Goal: Task Accomplishment & Management: Manage account settings

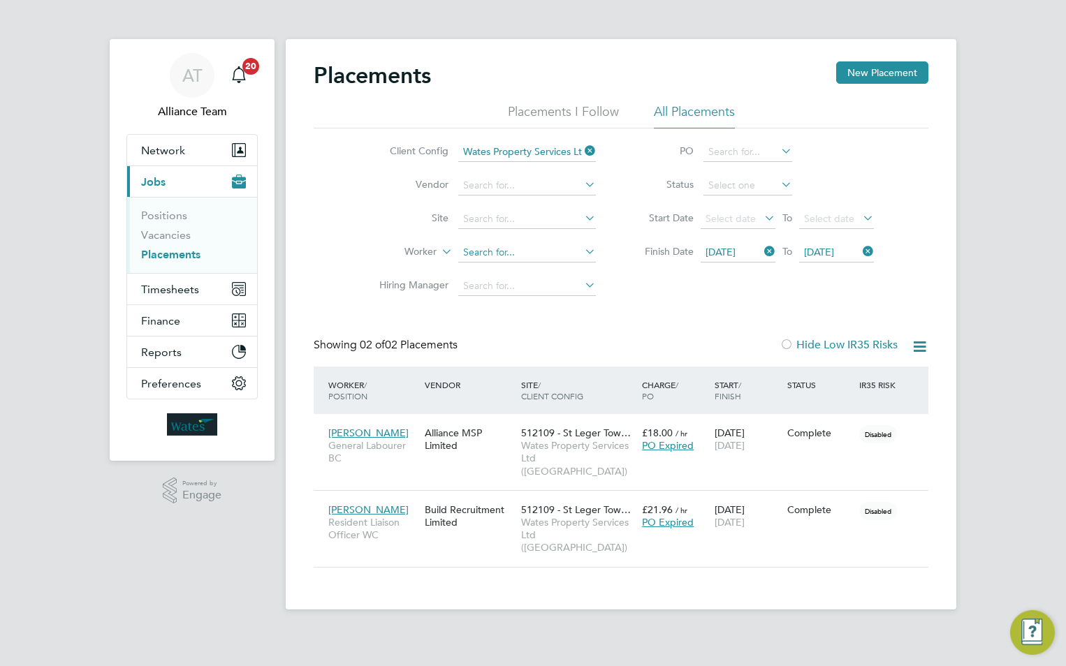
click at [497, 249] on input at bounding box center [527, 253] width 138 height 20
click at [761, 247] on icon at bounding box center [761, 252] width 0 height 20
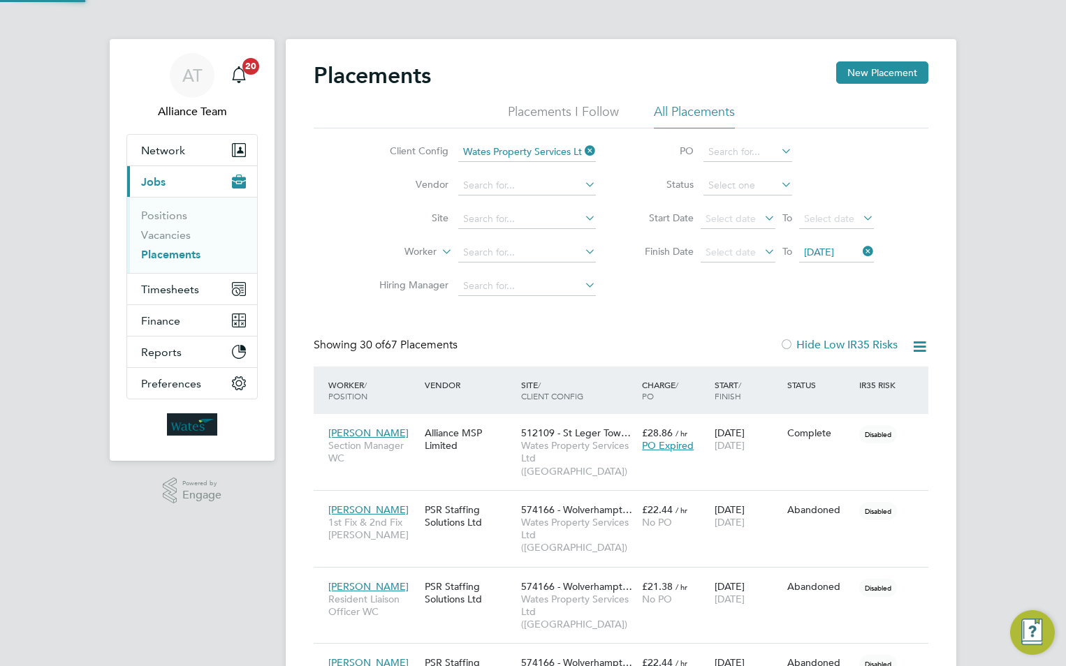
scroll to position [66, 122]
drag, startPoint x: 873, startPoint y: 251, endPoint x: 701, endPoint y: 187, distance: 183.5
click at [860, 251] on icon at bounding box center [860, 252] width 0 height 20
click at [582, 149] on icon at bounding box center [582, 151] width 0 height 20
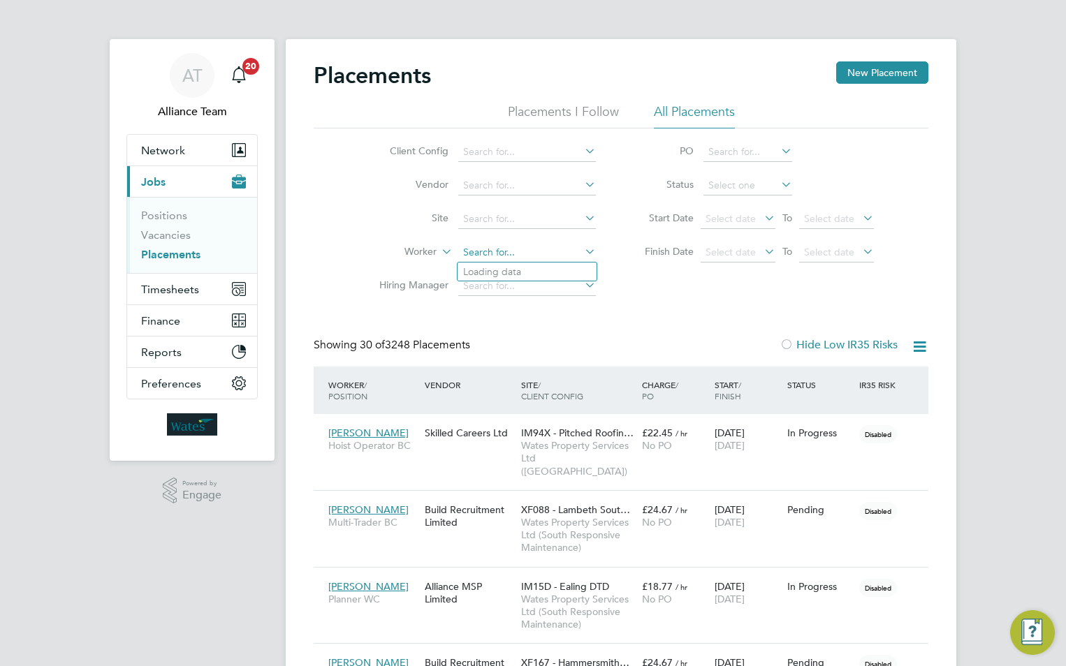
click at [485, 251] on input at bounding box center [527, 253] width 138 height 20
click at [526, 275] on li "Martin Red ford" at bounding box center [527, 272] width 139 height 19
type input "[PERSON_NAME]"
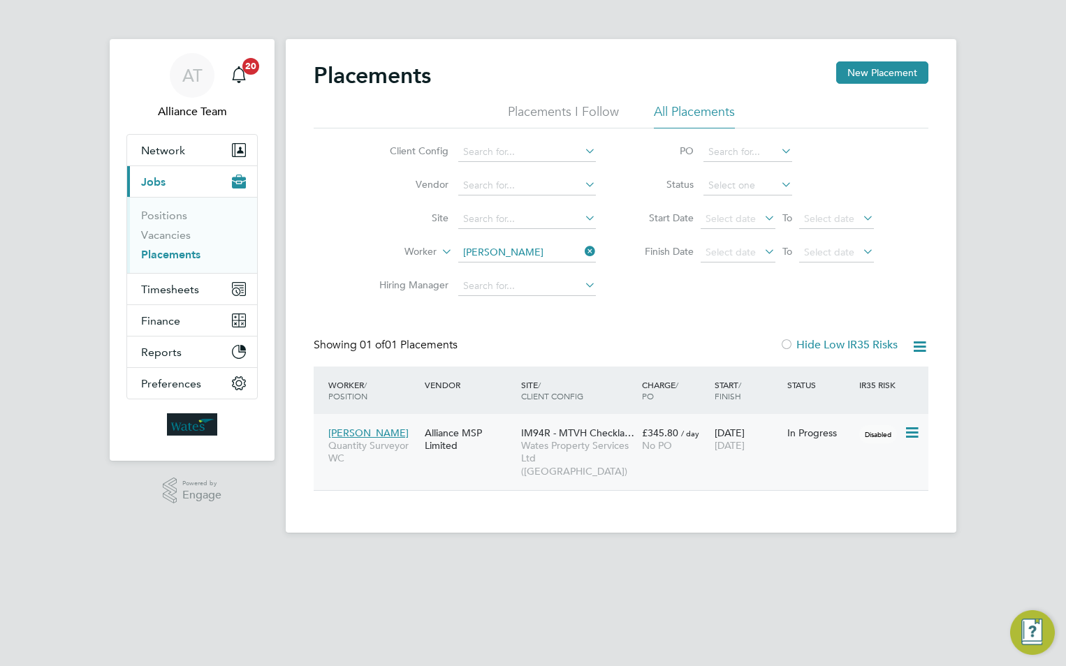
click at [615, 446] on span "Wates Property Services Ltd (Central & North)" at bounding box center [578, 458] width 114 height 38
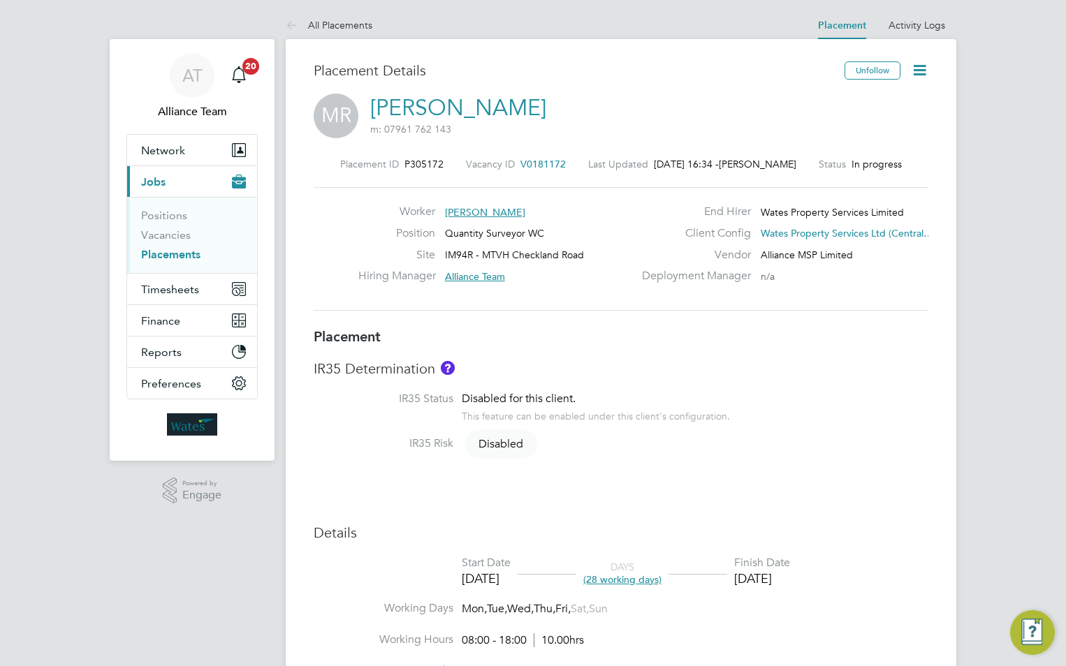
click at [921, 78] on icon at bounding box center [919, 69] width 17 height 17
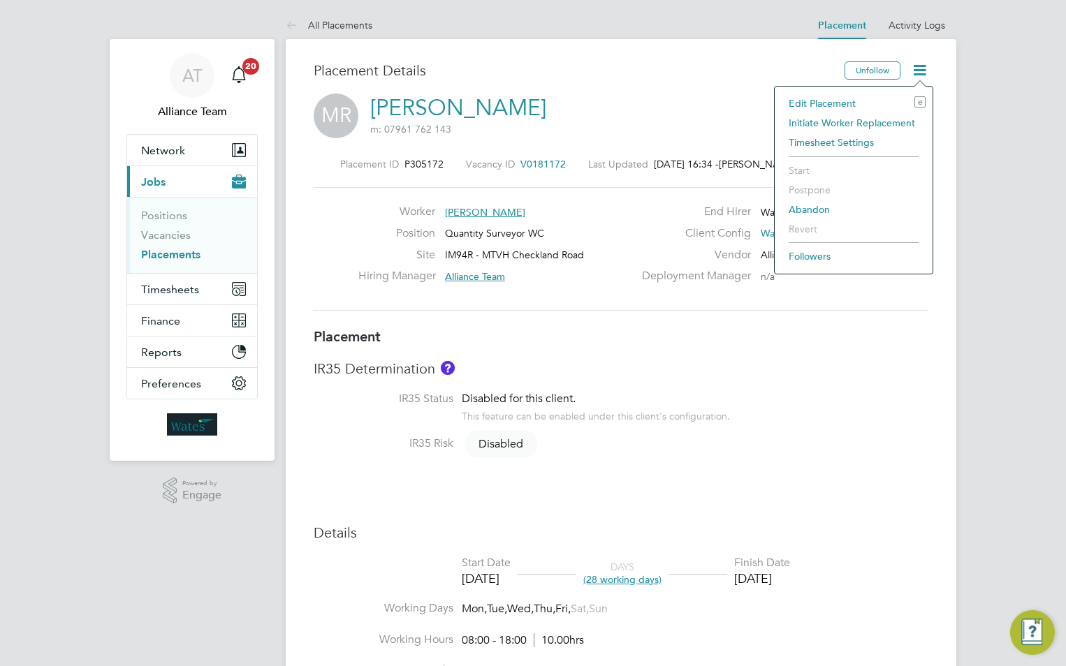
click at [810, 101] on li "Edit Placement e" at bounding box center [854, 104] width 144 height 20
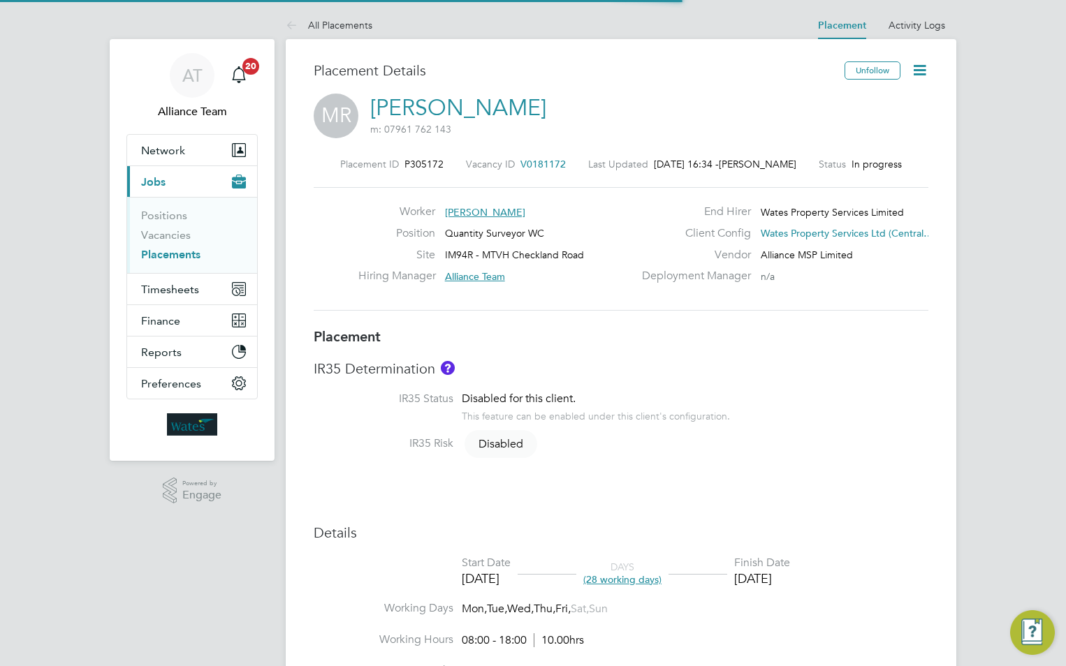
scroll to position [29, 610]
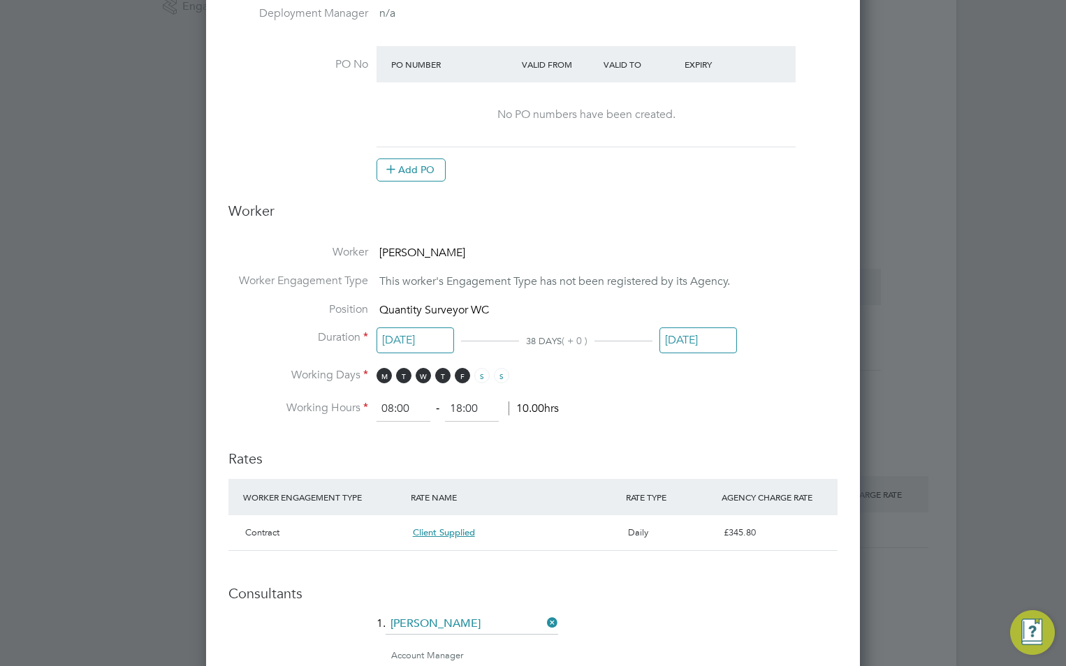
click at [706, 336] on input "[DATE]" at bounding box center [698, 341] width 78 height 26
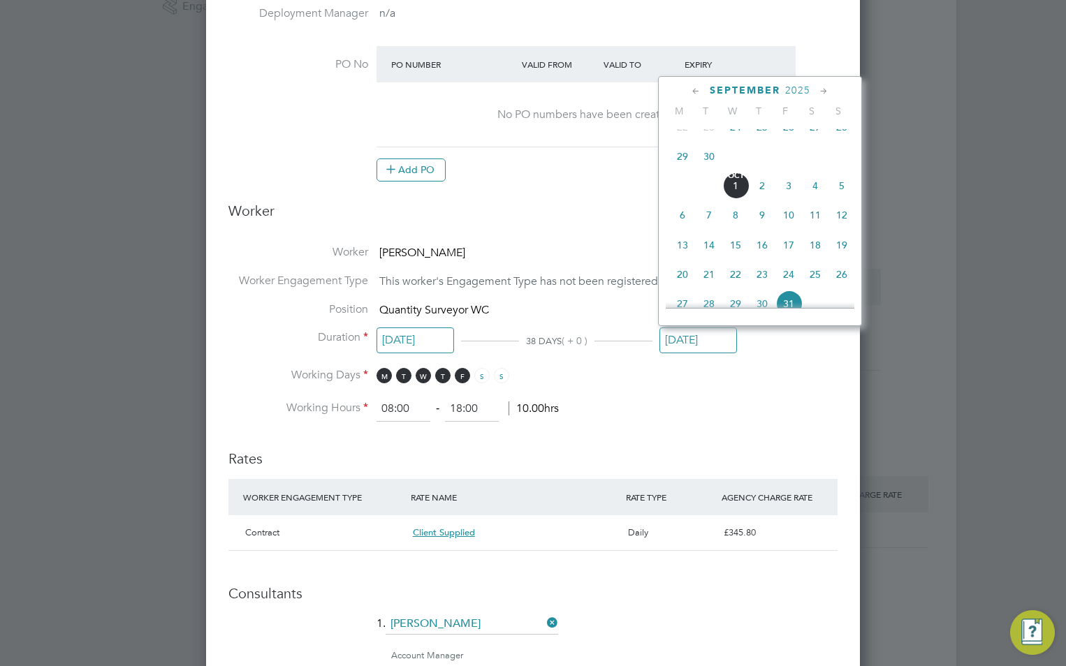
scroll to position [374, 0]
click at [736, 158] on span "24" at bounding box center [735, 151] width 27 height 27
type input "[DATE]"
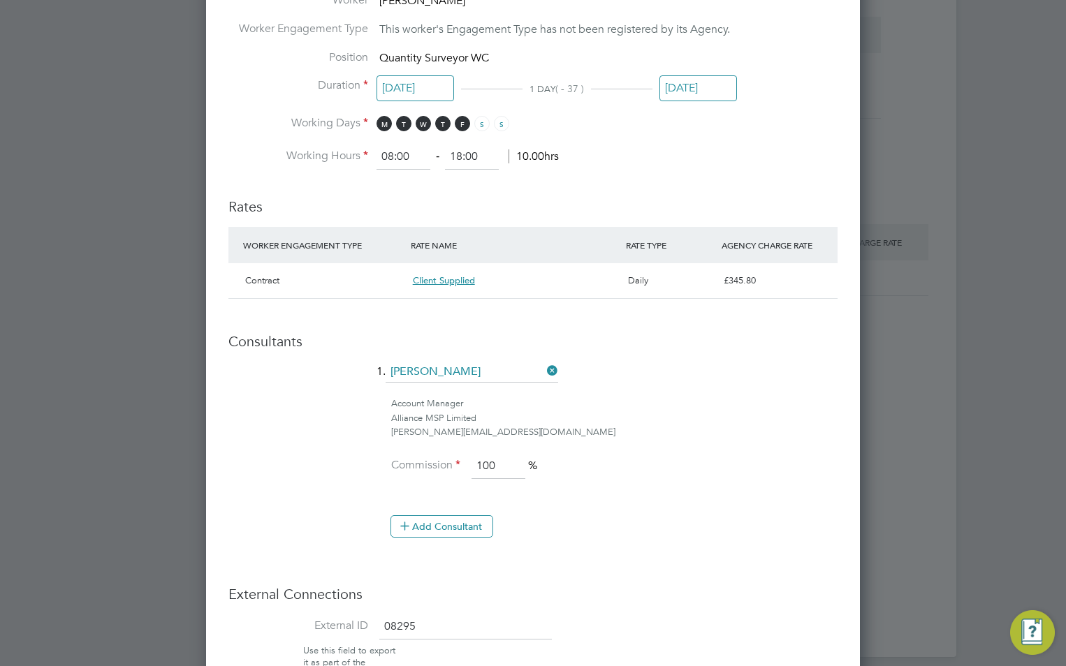
scroll to position [875, 0]
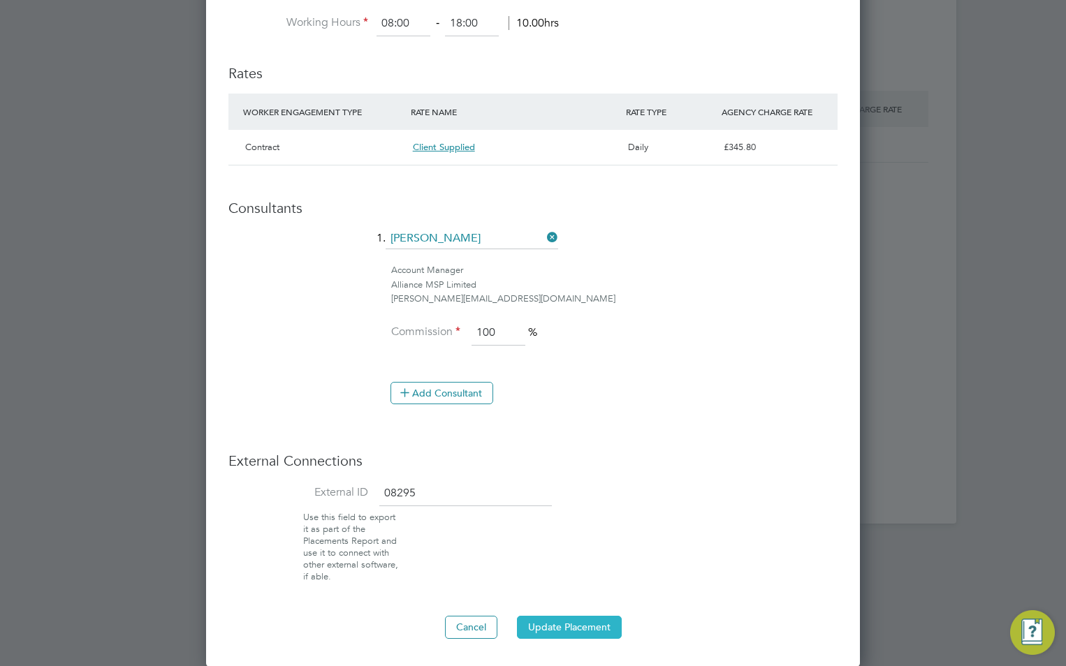
click at [557, 630] on button "Update Placement" at bounding box center [569, 627] width 105 height 22
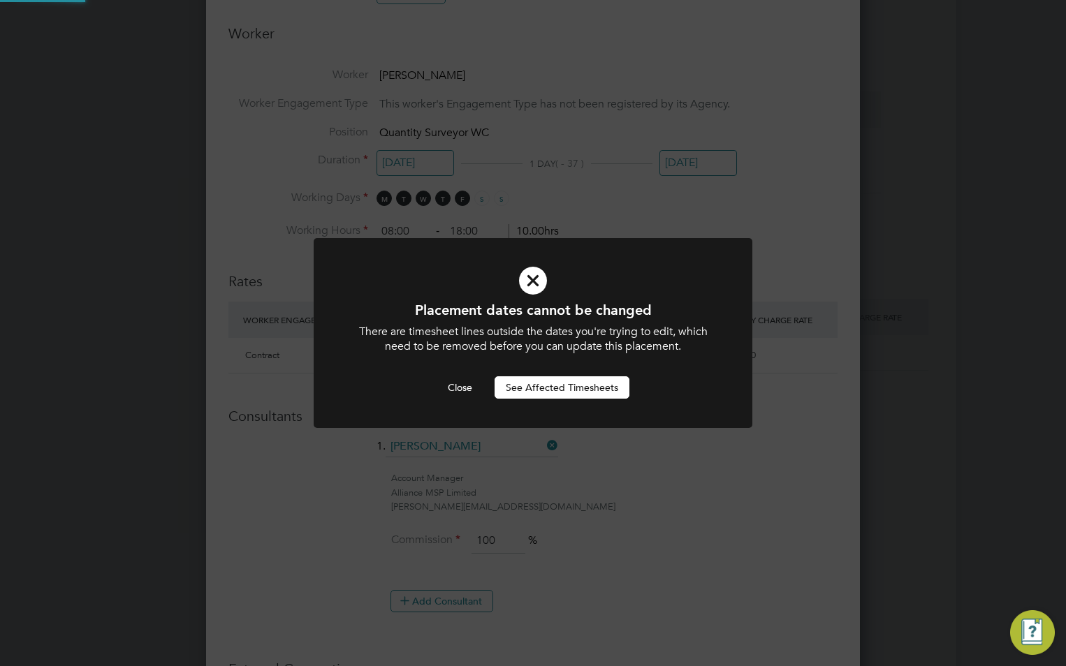
scroll to position [0, 0]
click at [594, 393] on button "See Affected Timesheets" at bounding box center [562, 388] width 135 height 22
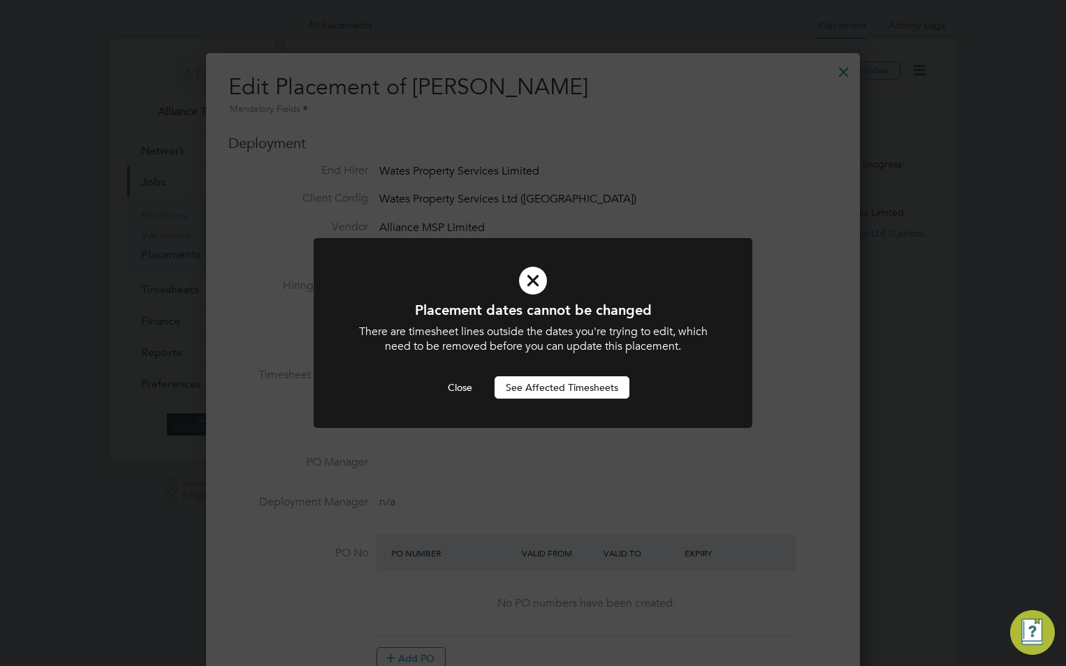
scroll to position [666, 0]
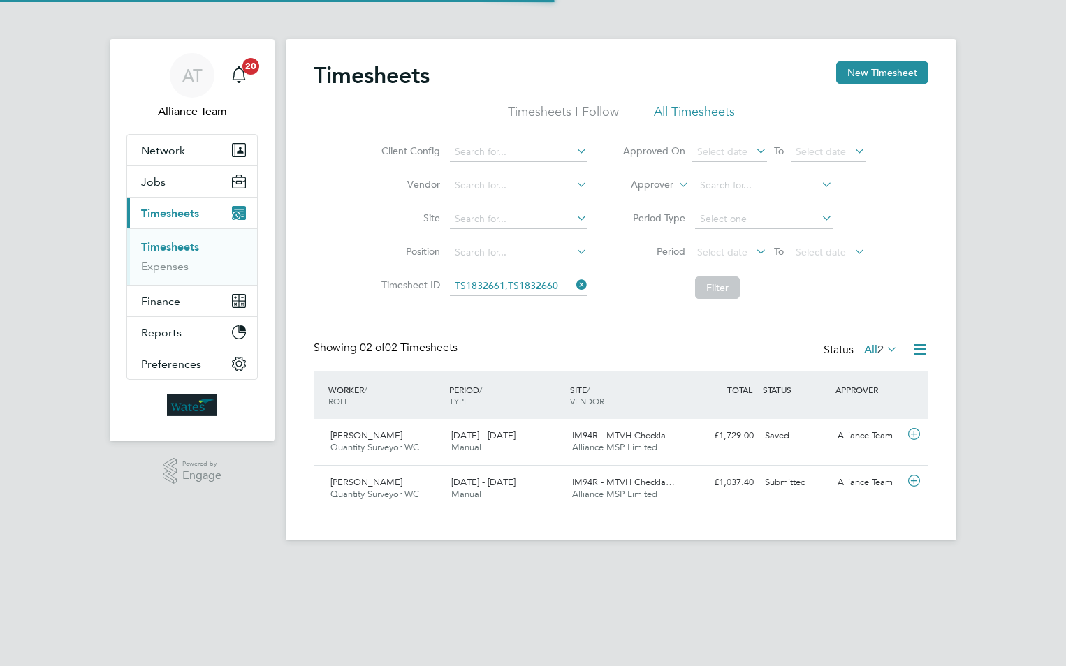
scroll to position [36, 122]
click at [371, 446] on span "Quantity Surveyor WC" at bounding box center [374, 447] width 89 height 12
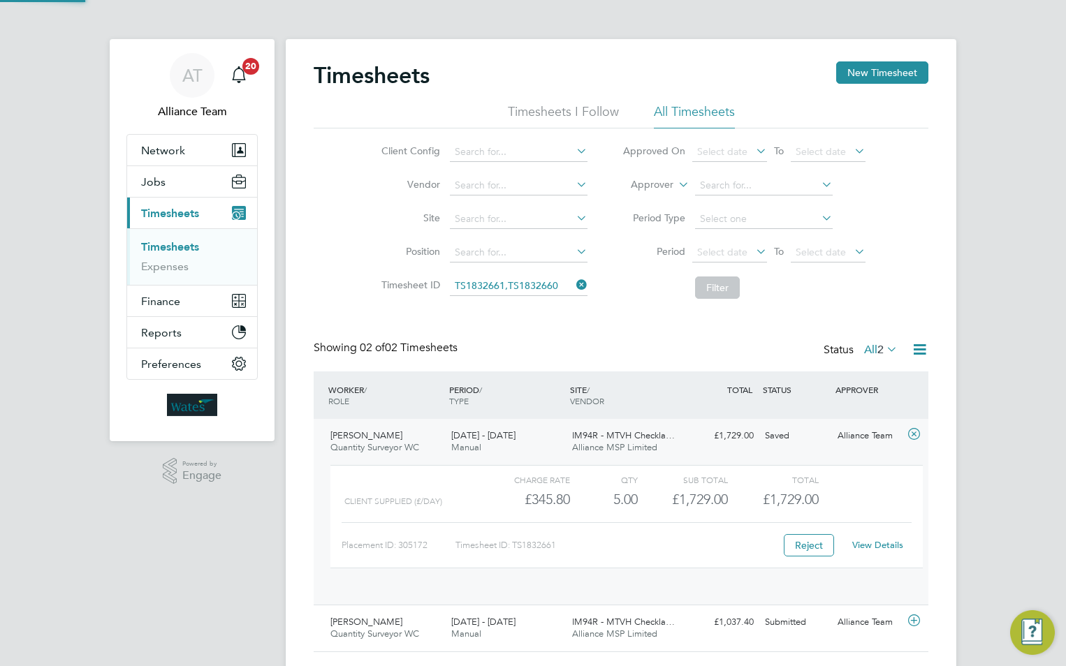
scroll to position [24, 136]
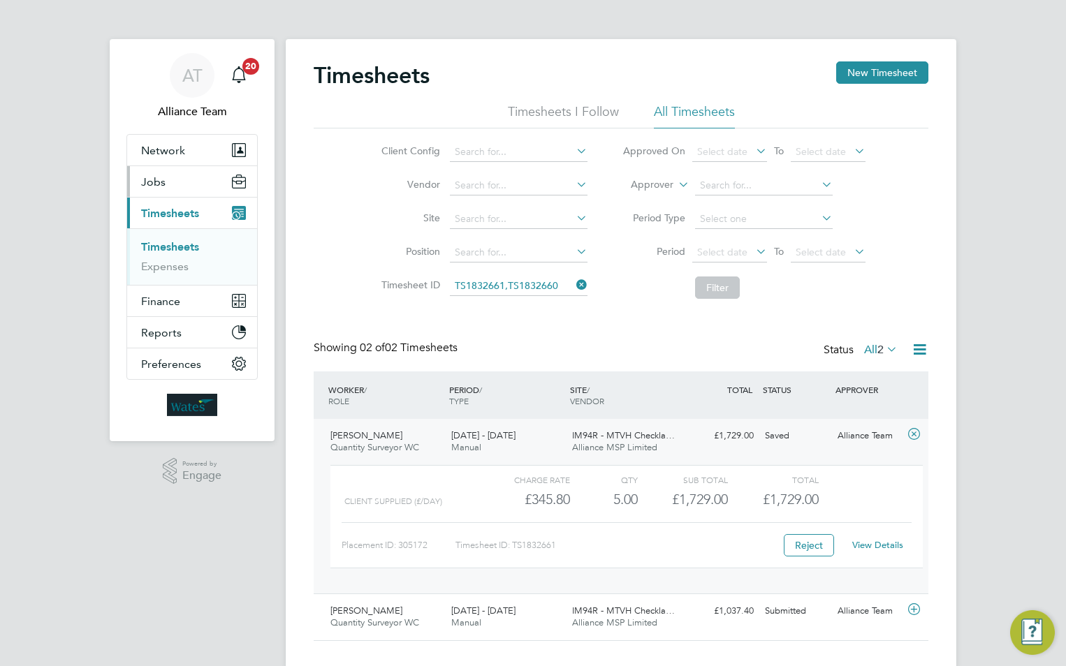
click at [150, 182] on span "Jobs" at bounding box center [153, 181] width 24 height 13
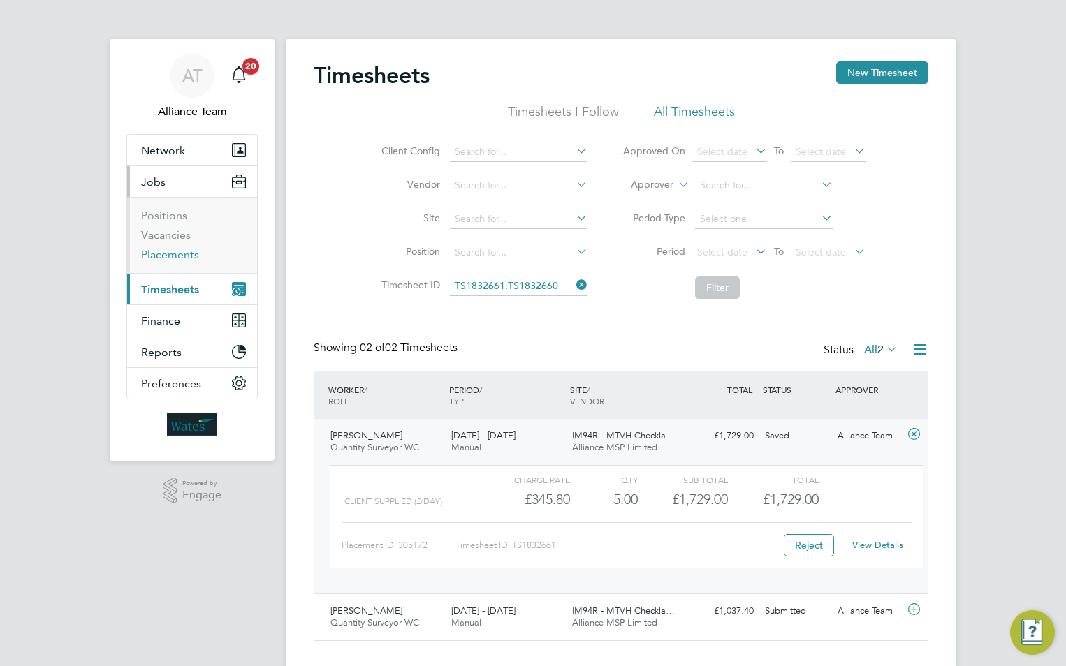
click at [167, 256] on link "Placements" at bounding box center [170, 254] width 58 height 13
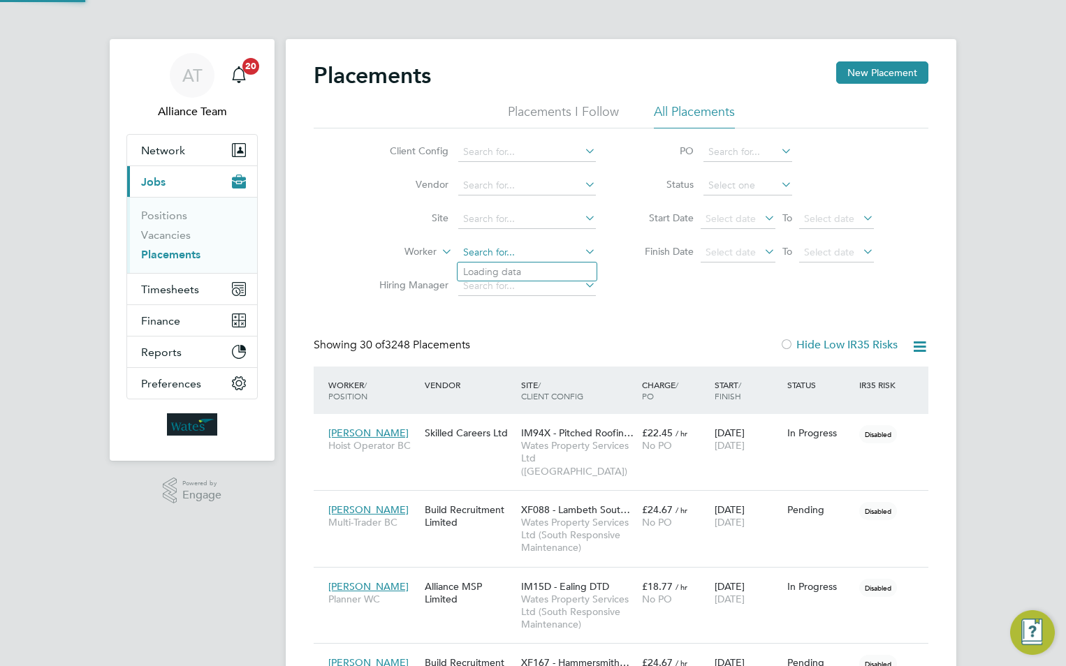
click at [499, 252] on input at bounding box center [527, 253] width 138 height 20
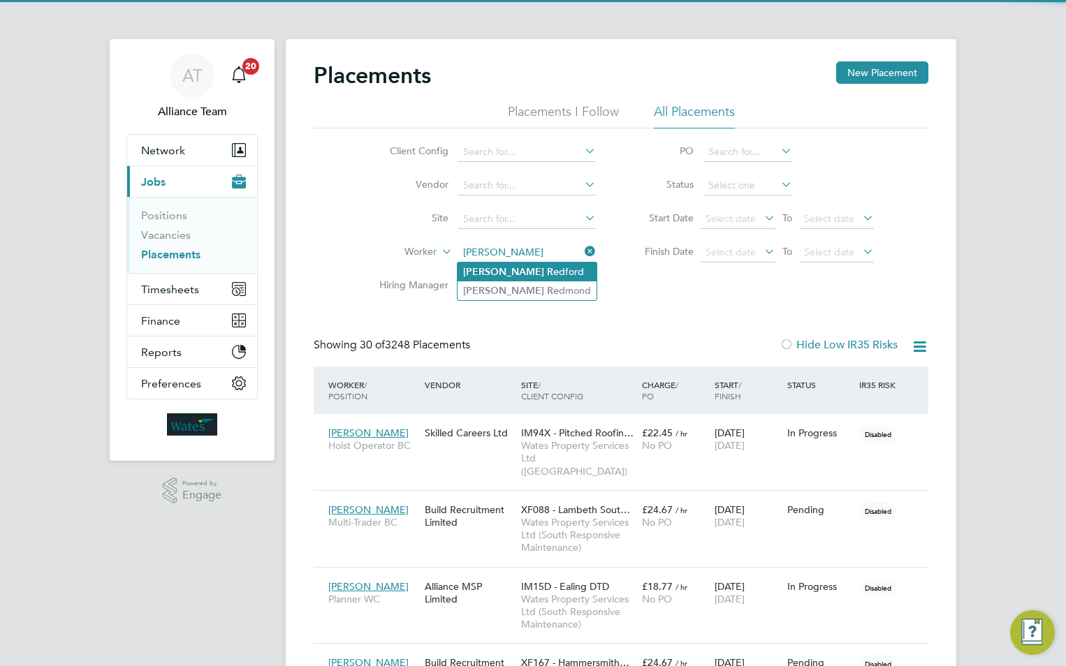
click at [533, 272] on li "Martin Re dford" at bounding box center [527, 272] width 139 height 19
type input "[PERSON_NAME]"
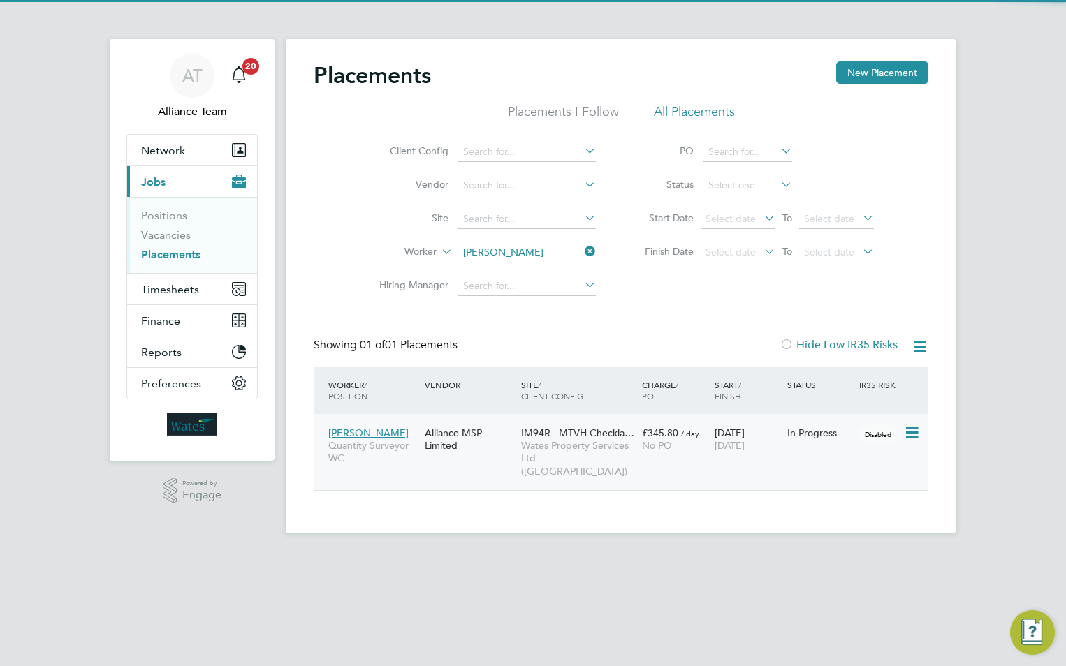
click at [648, 460] on div "Martin Redford Quantity Surveyor WC Alliance MSP Limited IM94R - MTVH Checkla… …" at bounding box center [621, 452] width 615 height 76
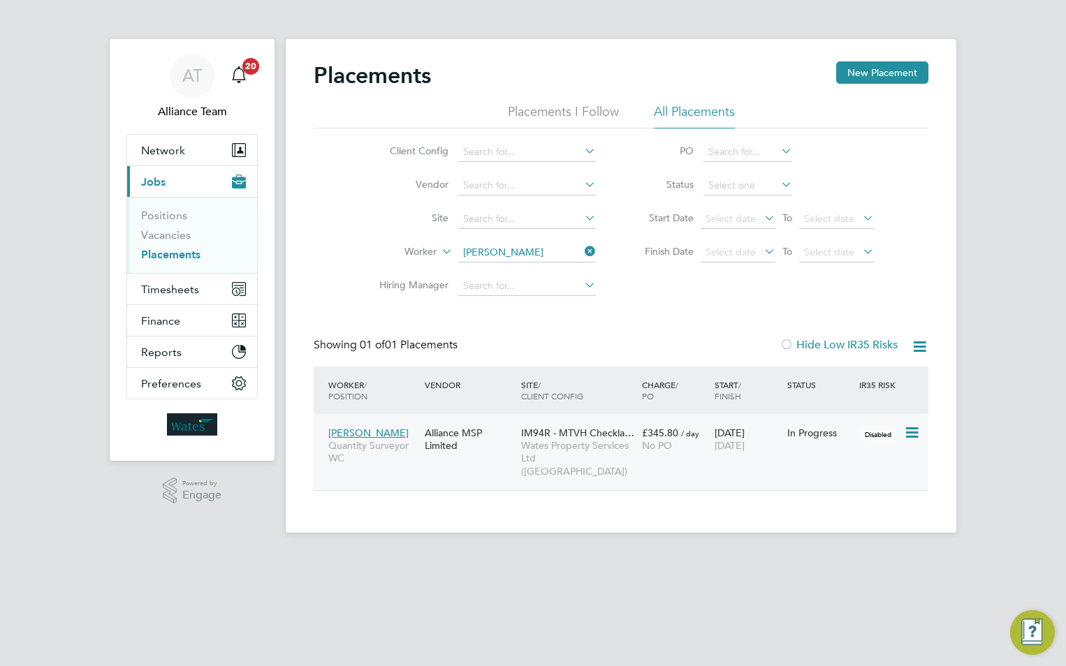
click at [564, 448] on span "Wates Property Services Ltd (Central & North)" at bounding box center [578, 458] width 114 height 38
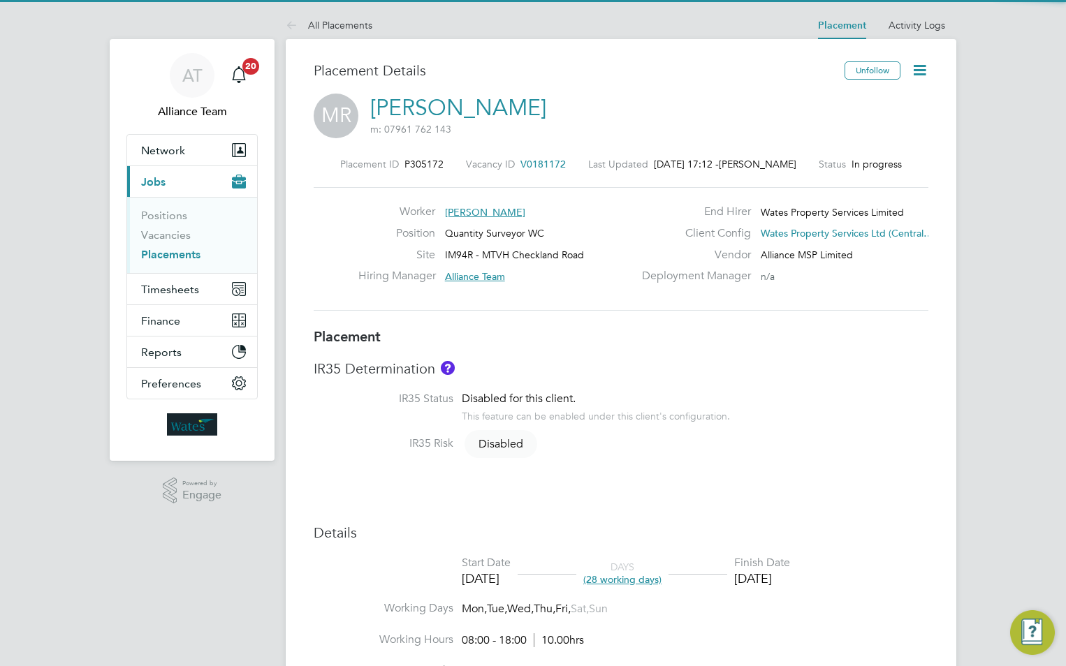
click at [921, 72] on icon at bounding box center [919, 69] width 17 height 17
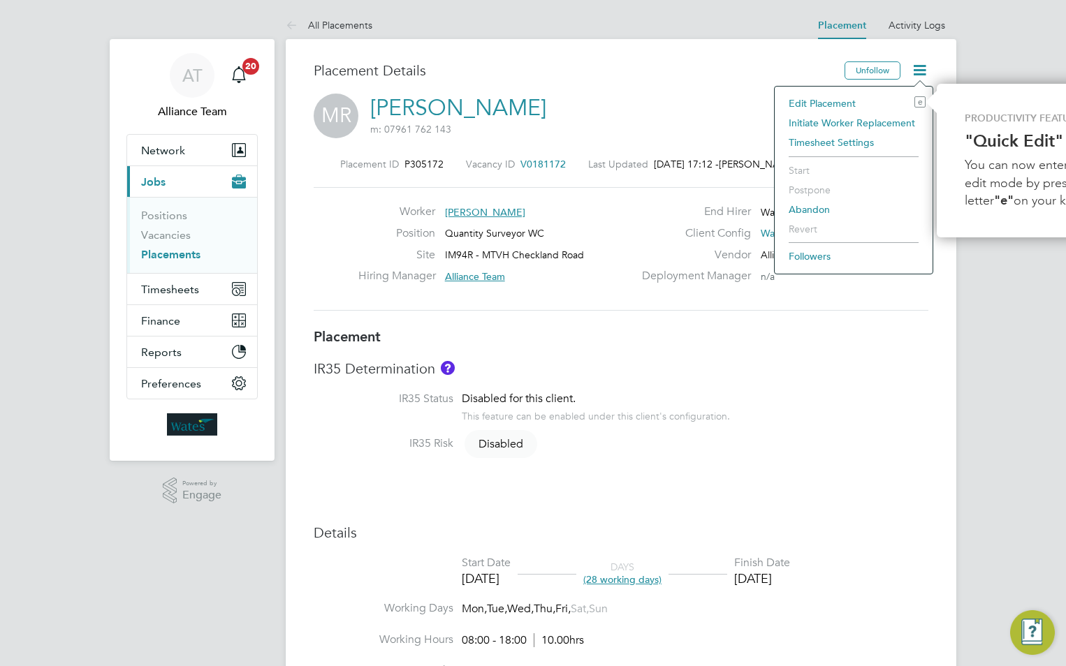
scroll to position [0, 94]
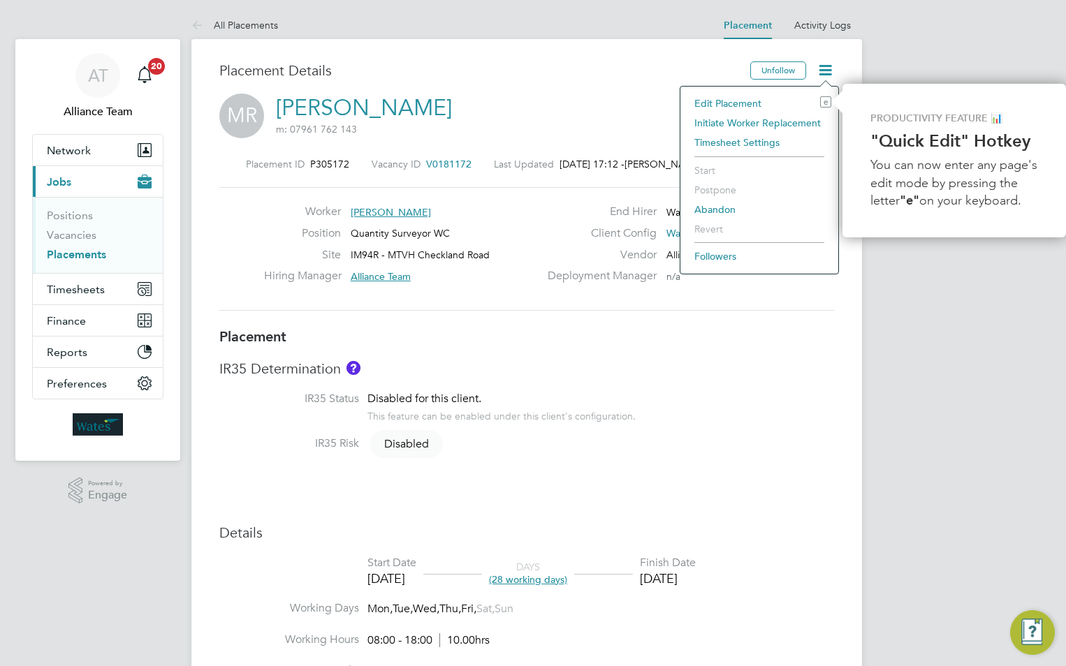
click at [738, 99] on li "Edit Placement e" at bounding box center [759, 104] width 144 height 20
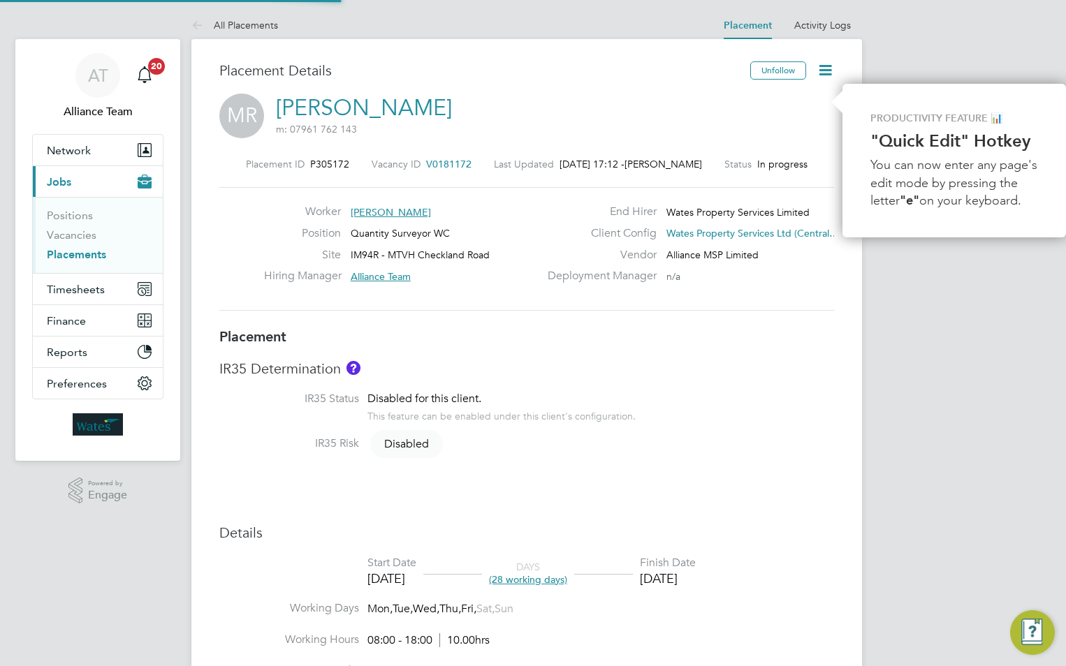
type input "Alliance Team"
type input "[DATE]"
type input "08:00"
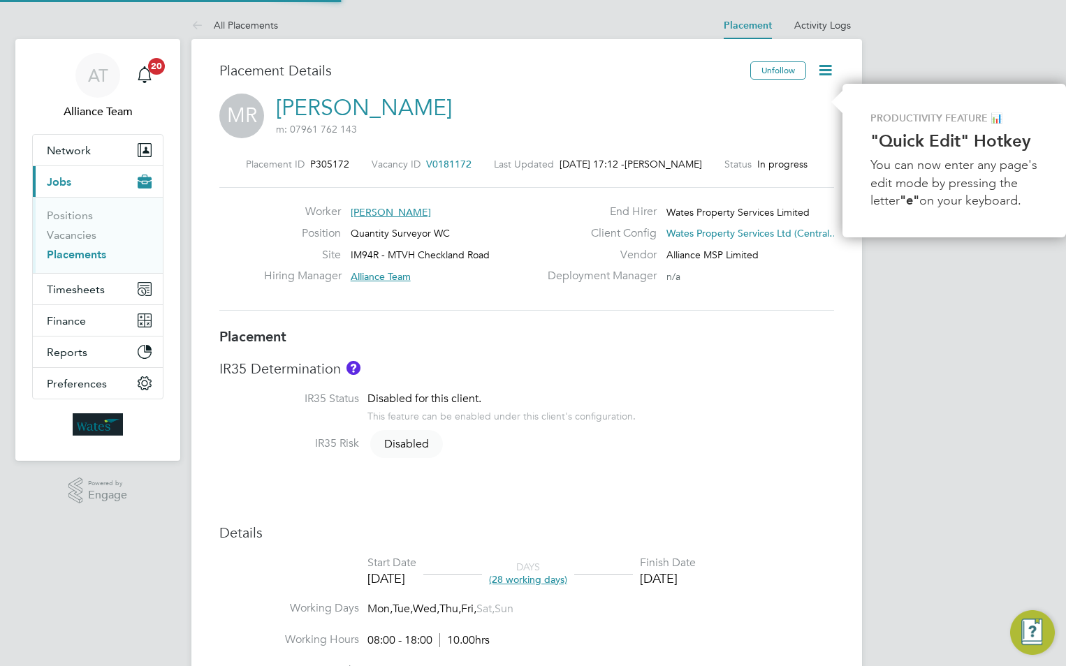
type input "18:00"
type input "08295"
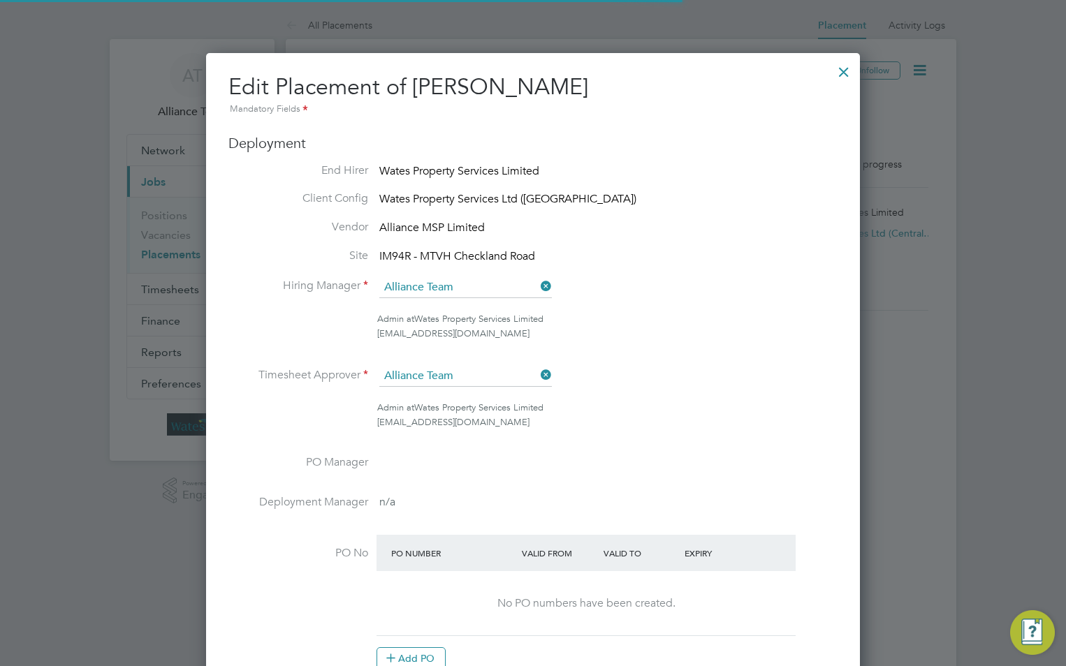
scroll to position [7, 7]
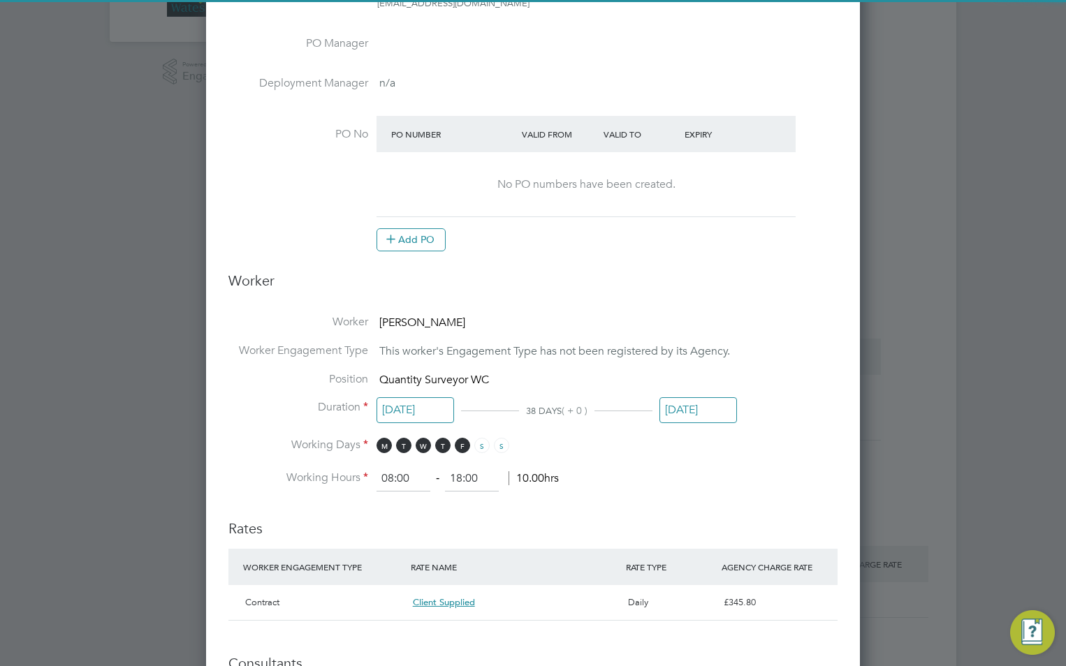
click at [683, 407] on input "[DATE]" at bounding box center [698, 410] width 78 height 26
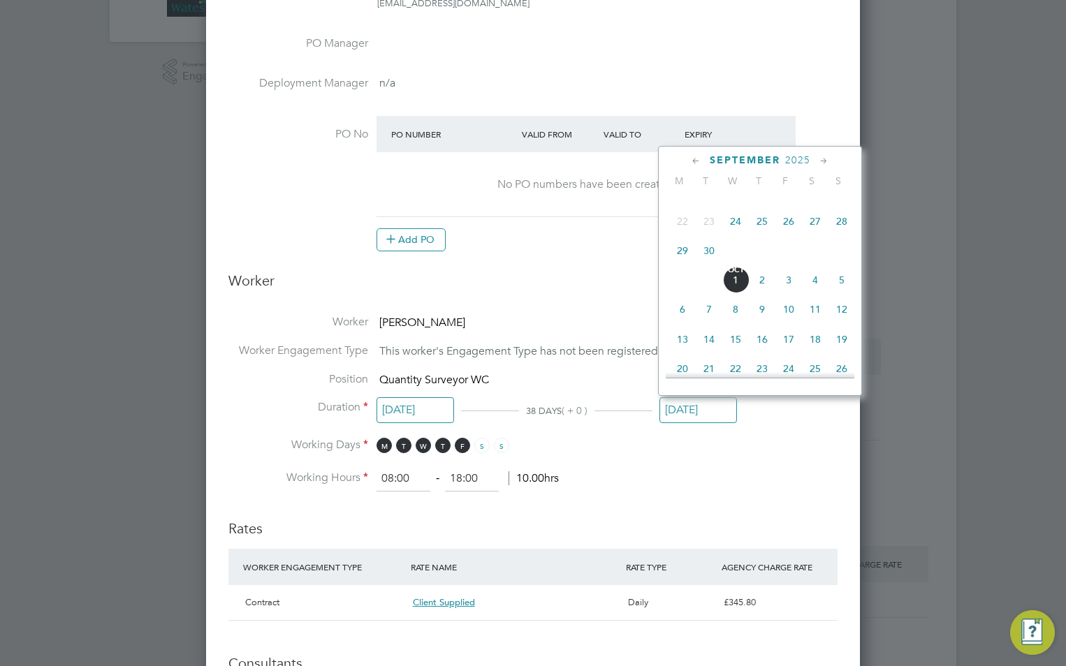
click at [787, 291] on span "3" at bounding box center [788, 280] width 27 height 27
type input "03 Oct 2025"
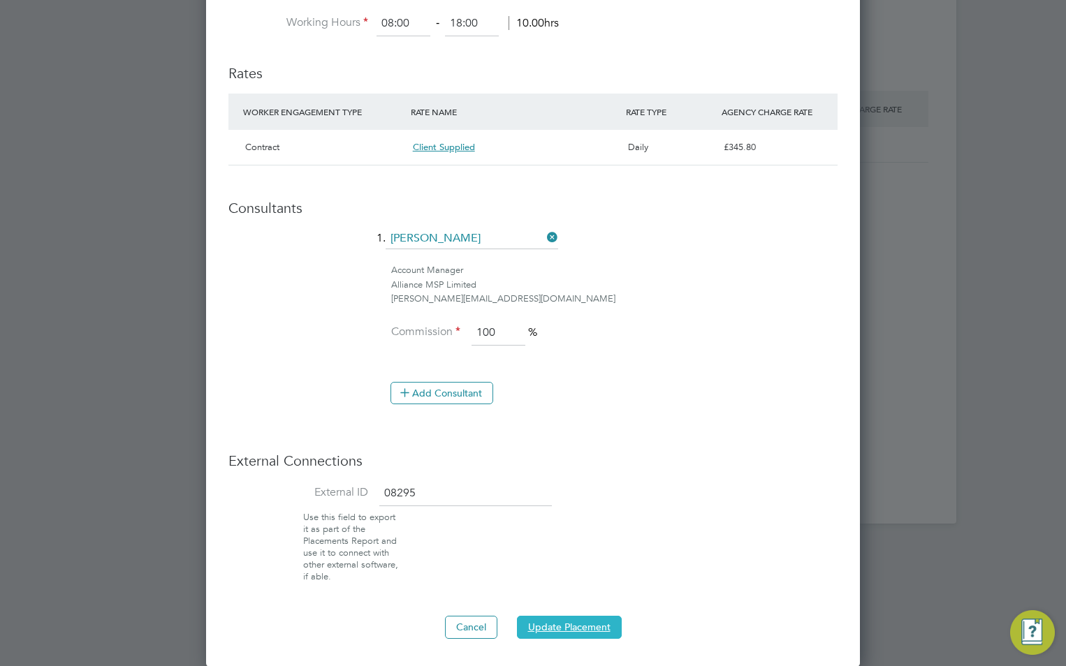
click at [552, 622] on button "Update Placement" at bounding box center [569, 627] width 105 height 22
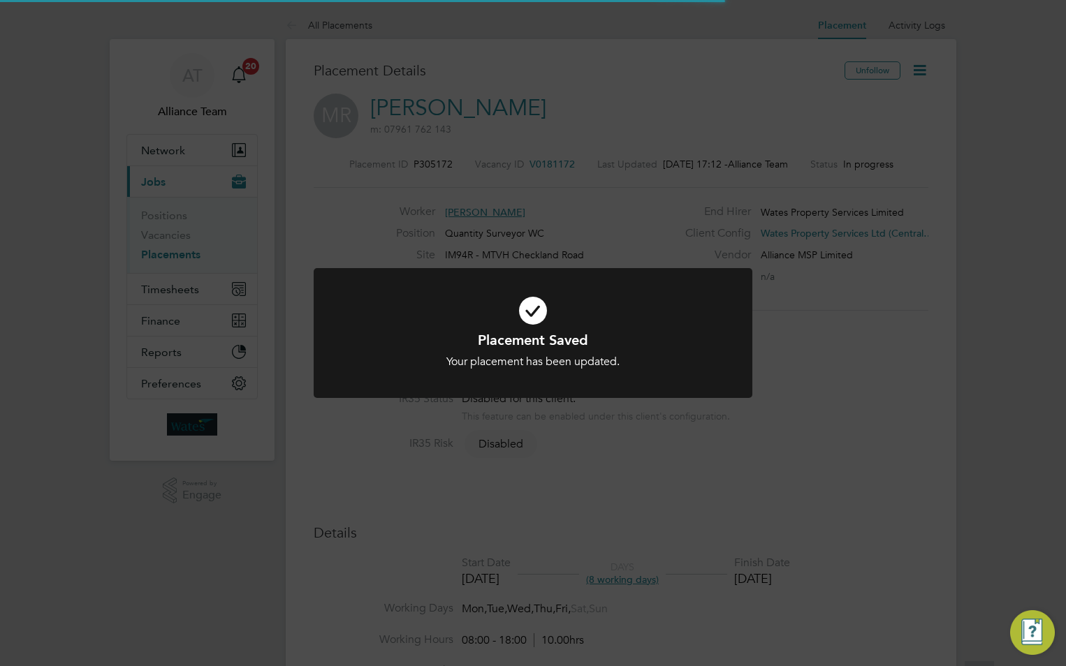
click at [891, 356] on div "Placement Saved Your placement has been updated. Cancel Okay" at bounding box center [533, 333] width 1066 height 666
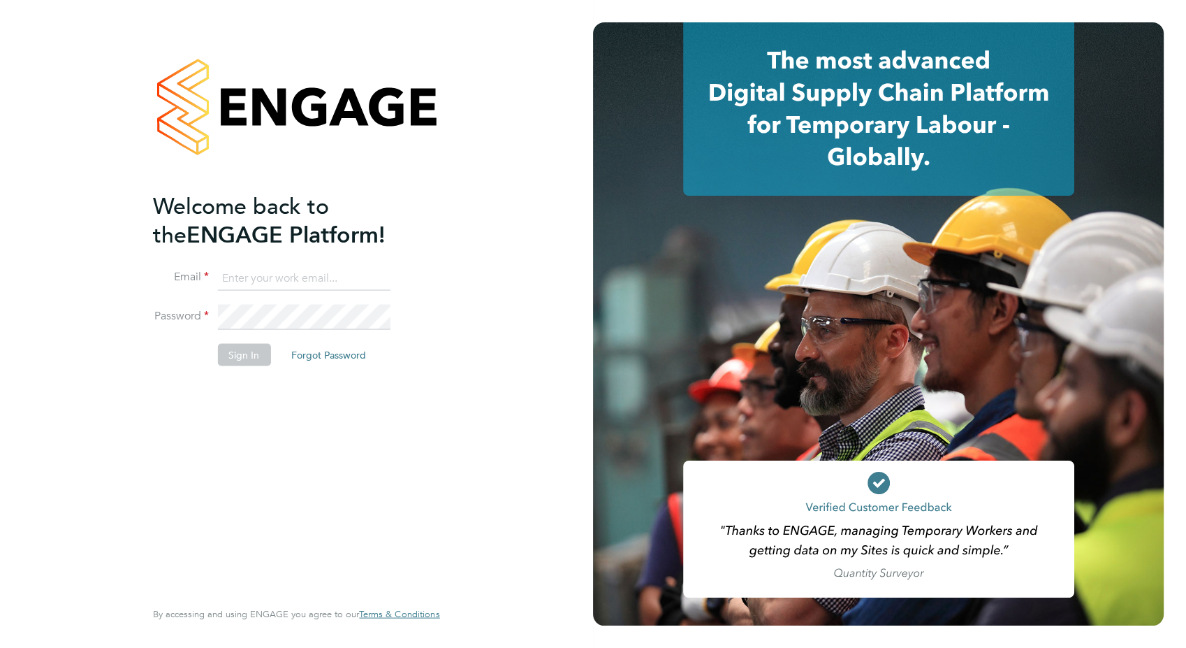
type input "claire@alliancemsp.co.uk"
click at [224, 346] on button "Sign In" at bounding box center [243, 354] width 53 height 22
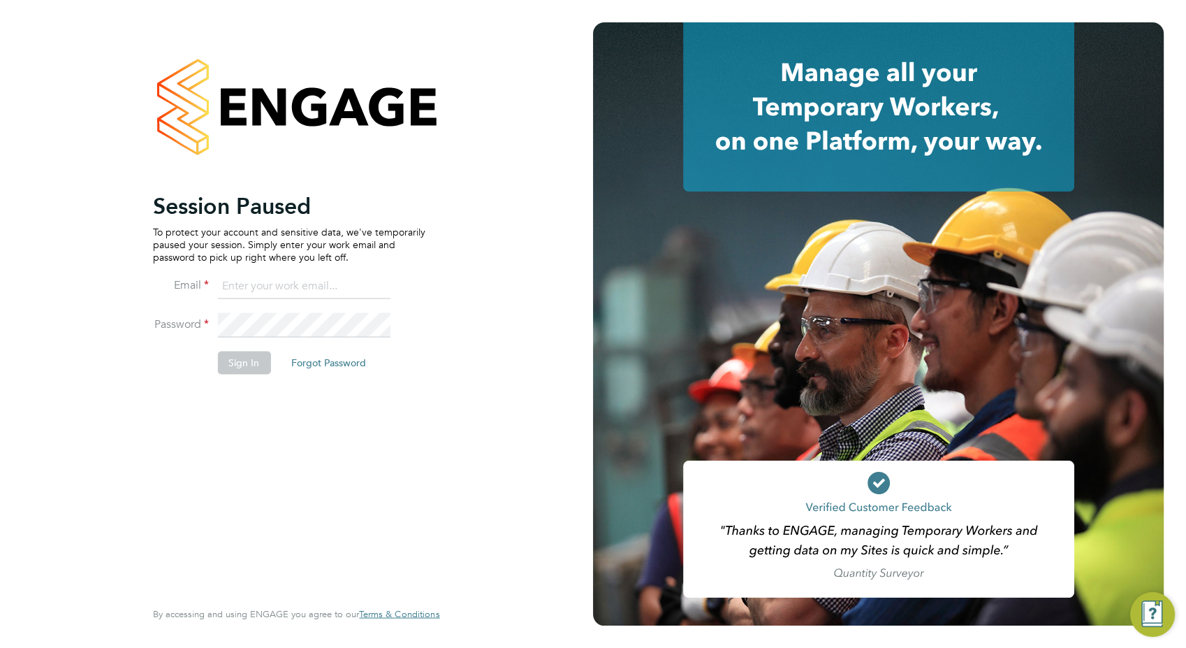
type input "claire@alliancemsp.co.uk"
click at [228, 352] on button "Sign In" at bounding box center [243, 362] width 53 height 22
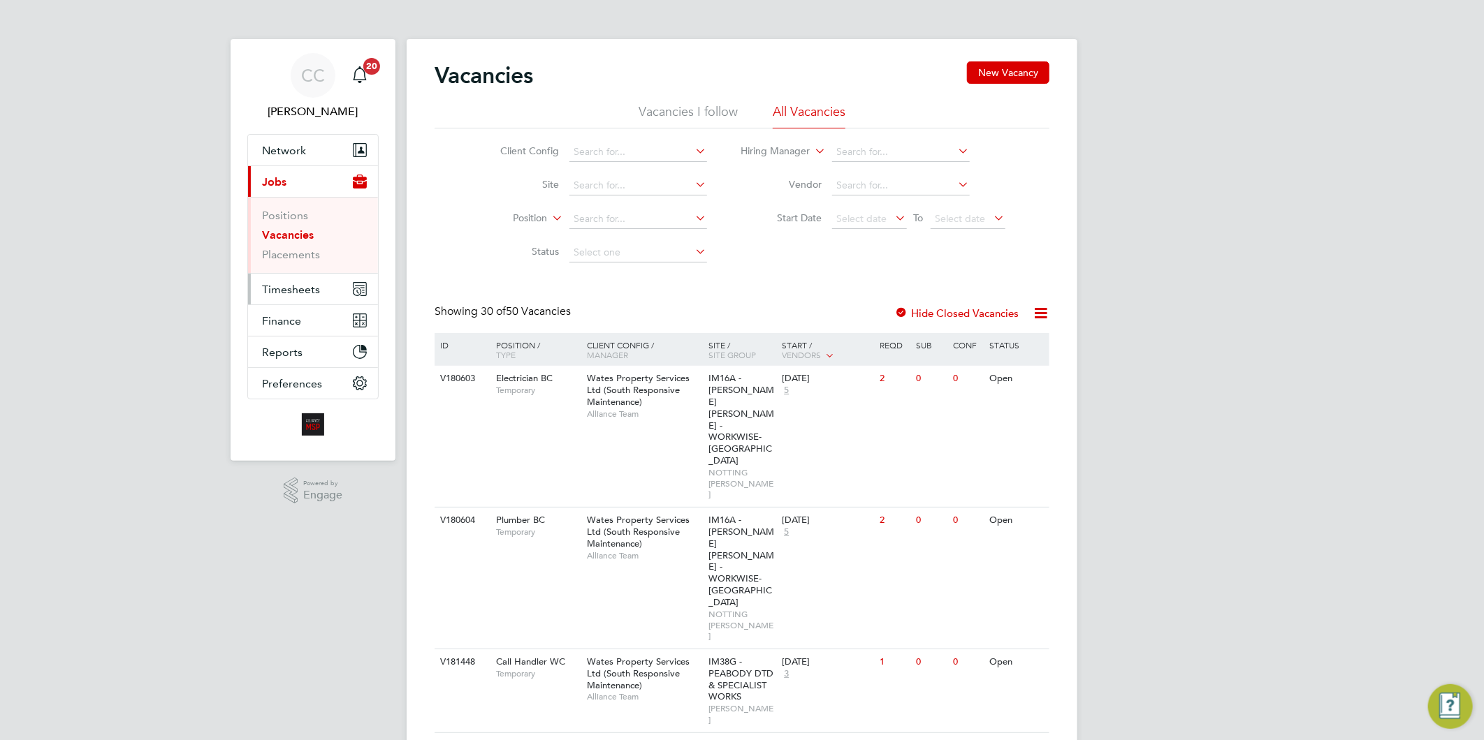
click at [306, 292] on span "Timesheets" at bounding box center [291, 289] width 58 height 13
click at [611, 395] on span "Wates Property Services Ltd (South Responsive Maintenance)" at bounding box center [638, 390] width 103 height 36
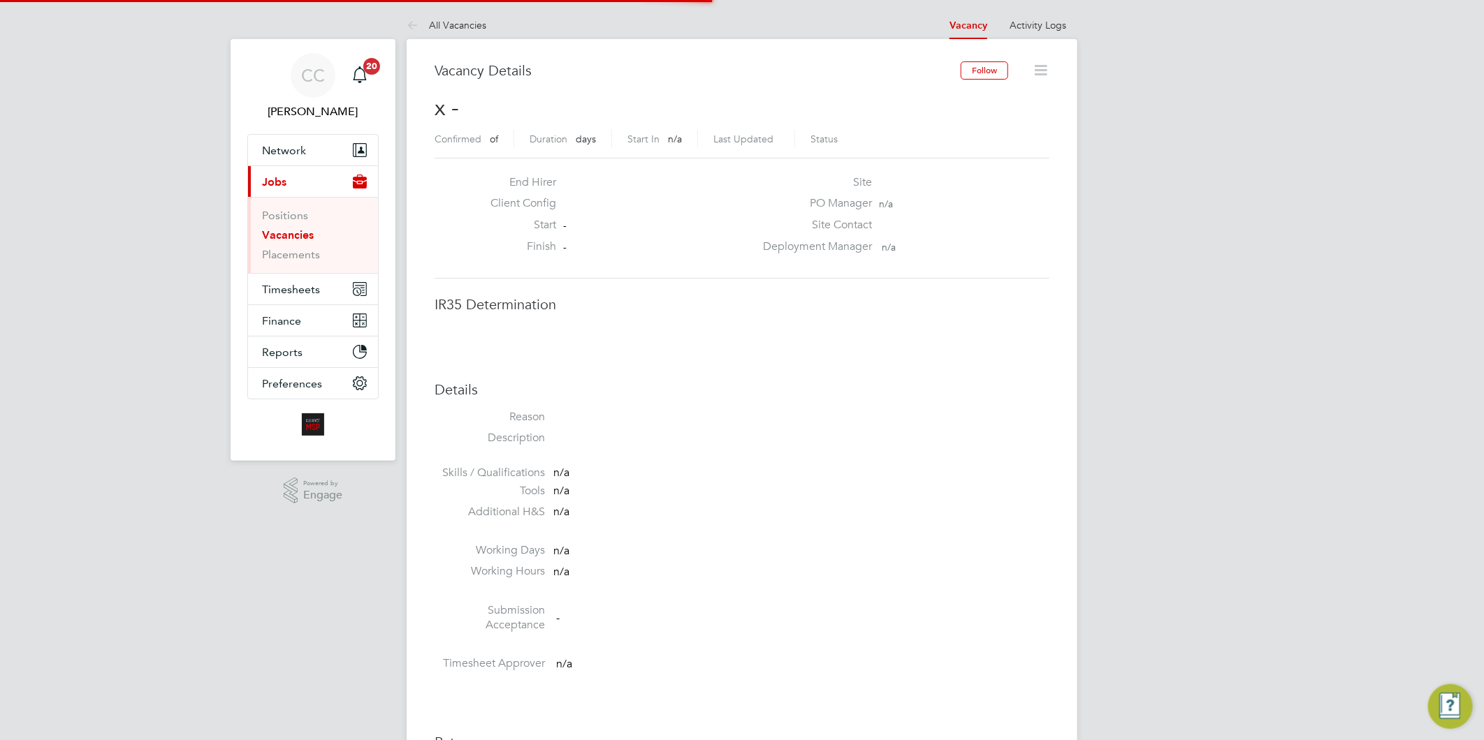
scroll to position [7, 7]
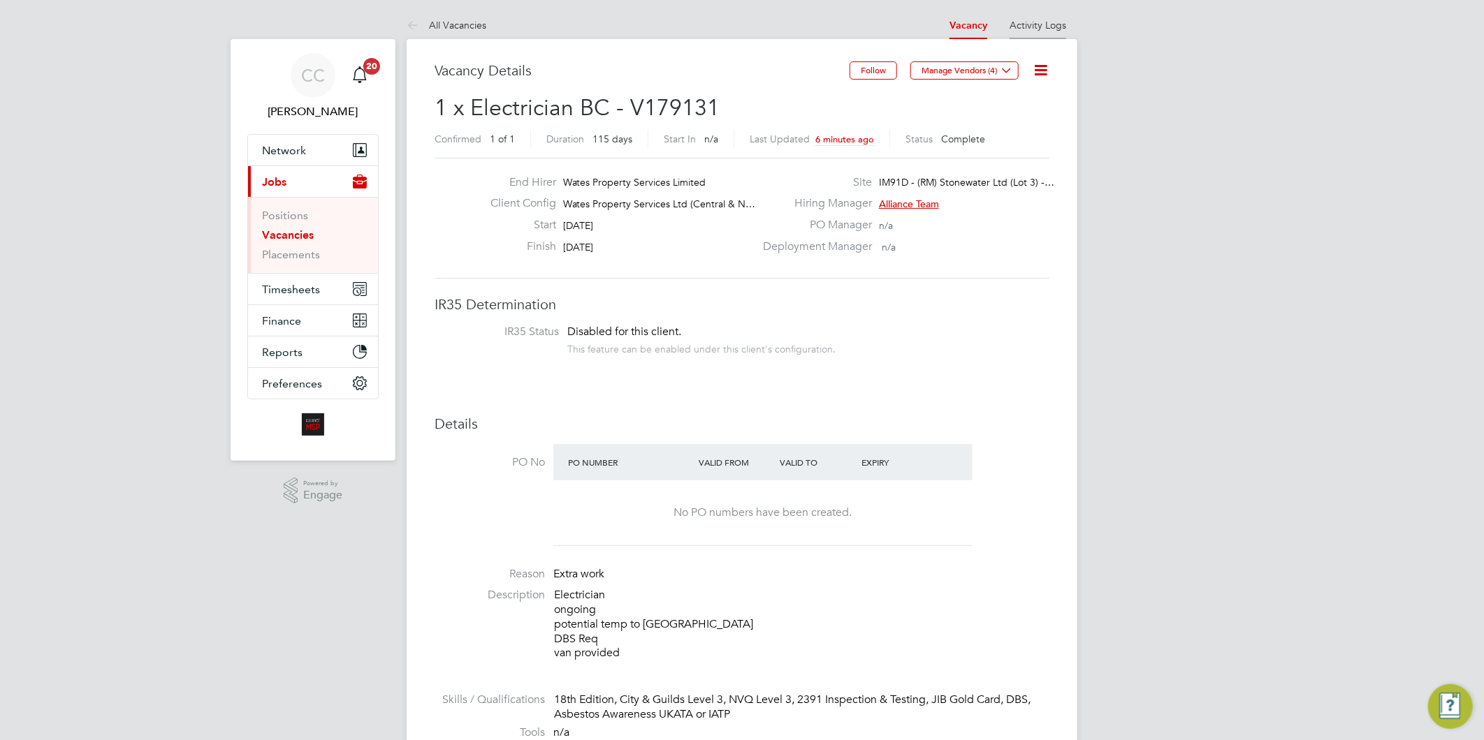
click at [1034, 27] on link "Activity Logs" at bounding box center [1037, 25] width 57 height 13
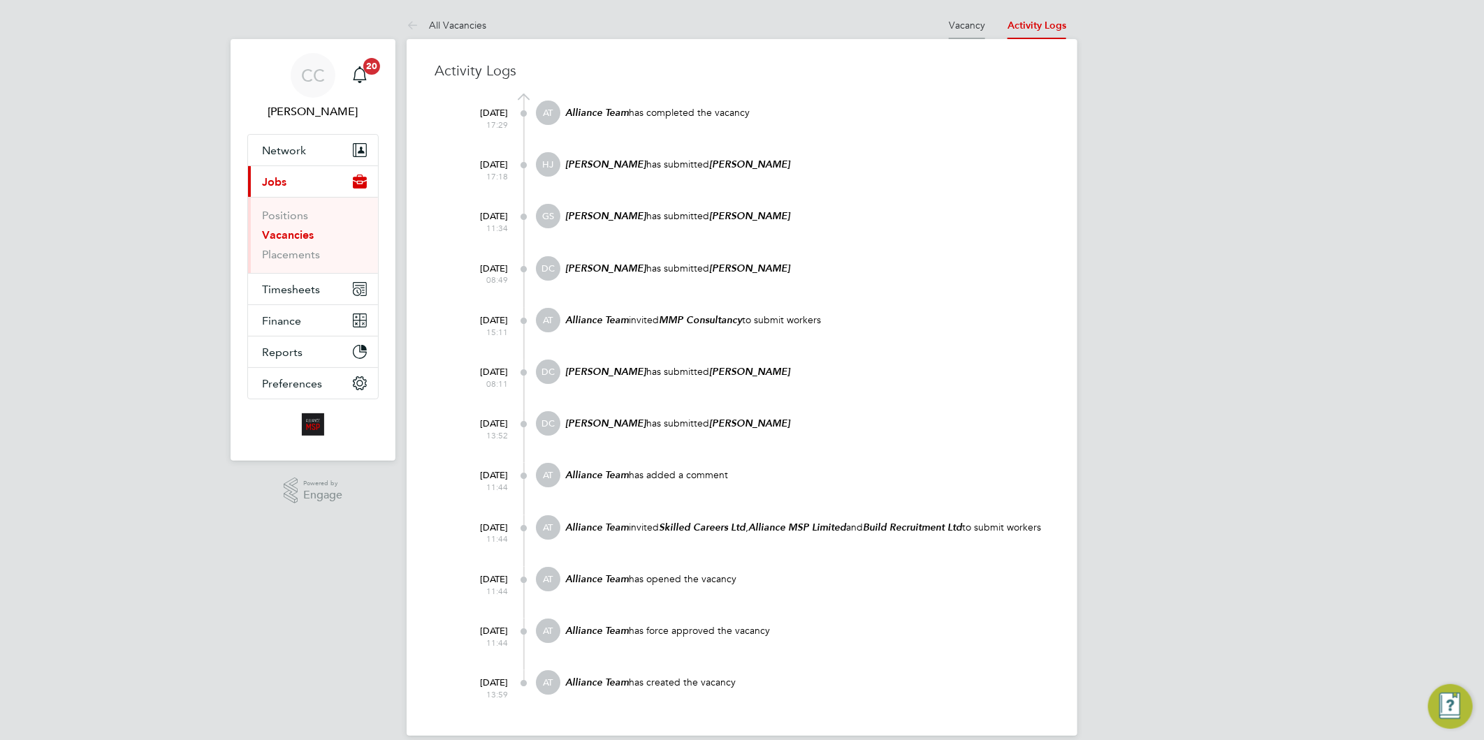
click at [969, 26] on link "Vacancy" at bounding box center [967, 25] width 36 height 13
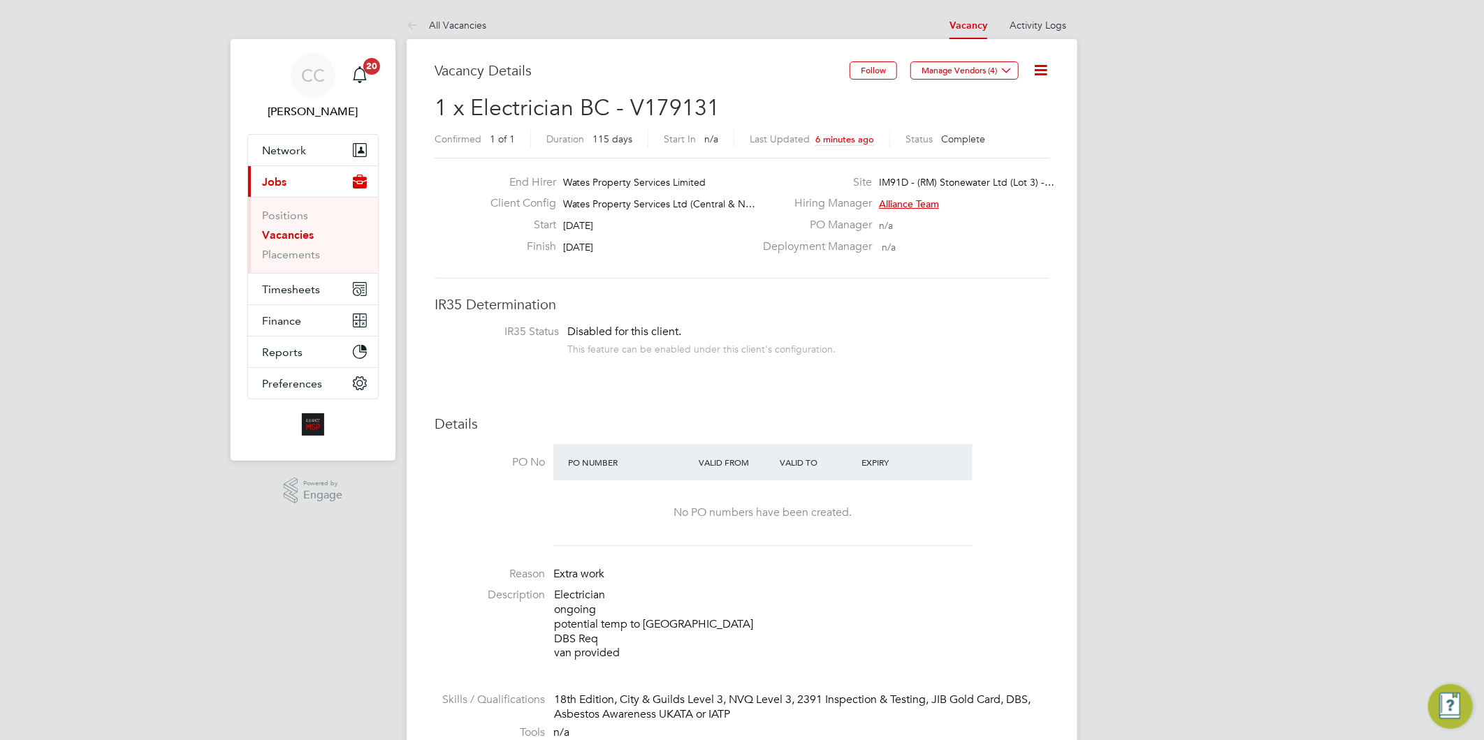
click at [1046, 68] on icon at bounding box center [1040, 69] width 17 height 17
click at [993, 143] on li "Followers" at bounding box center [1005, 150] width 81 height 20
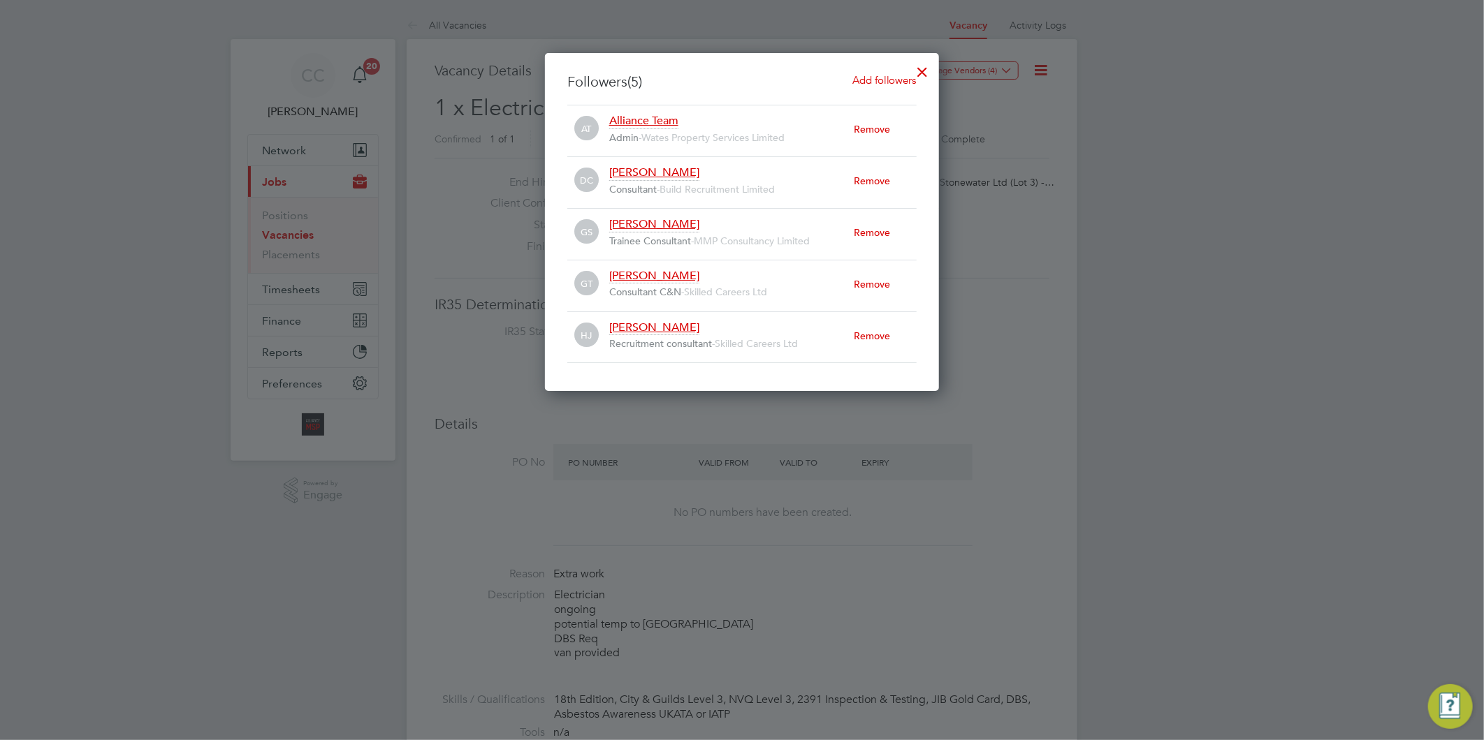
click at [924, 75] on div at bounding box center [922, 68] width 25 height 25
